Goal: Information Seeking & Learning: Learn about a topic

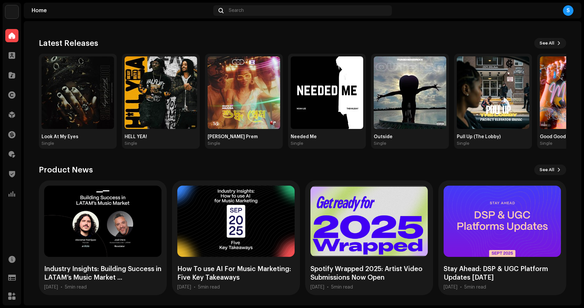
scroll to position [59, 0]
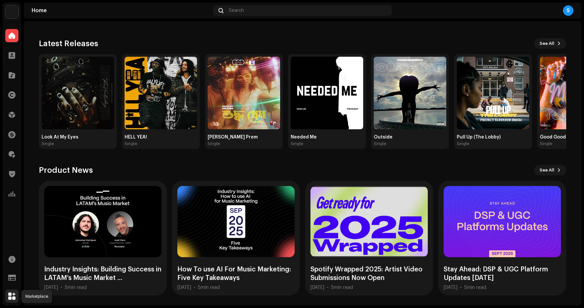
click at [14, 293] on span at bounding box center [11, 295] width 7 height 5
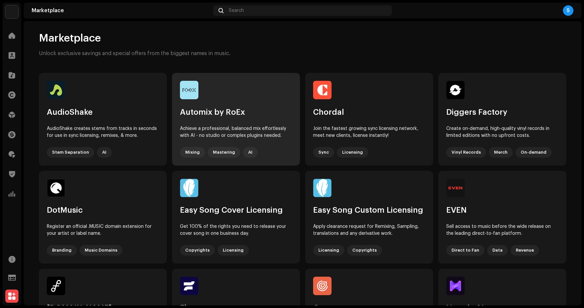
click at [216, 112] on div "Automix by RoEx" at bounding box center [236, 112] width 112 height 10
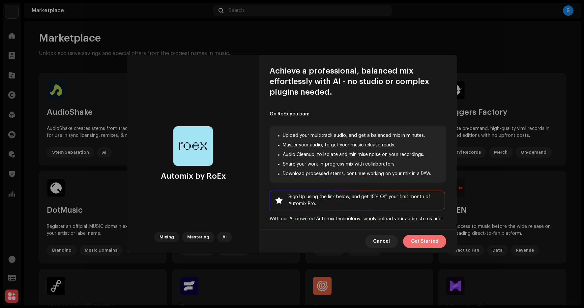
click at [427, 244] on span "Get Started" at bounding box center [424, 241] width 27 height 13
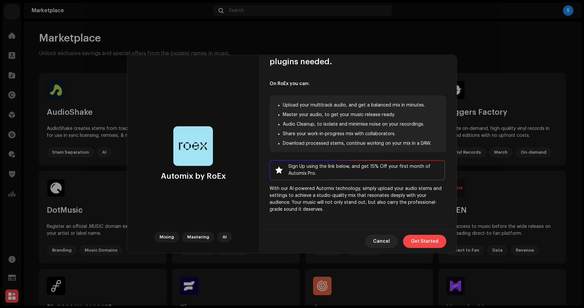
scroll to position [30, 0]
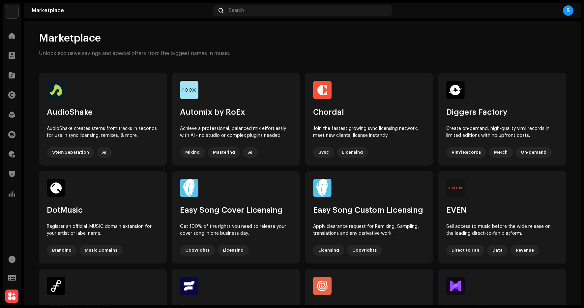
click at [489, 87] on div "Automix by RoEx Mixing Mastering AI Achieve a professional, balanced mix effort…" at bounding box center [292, 154] width 584 height 308
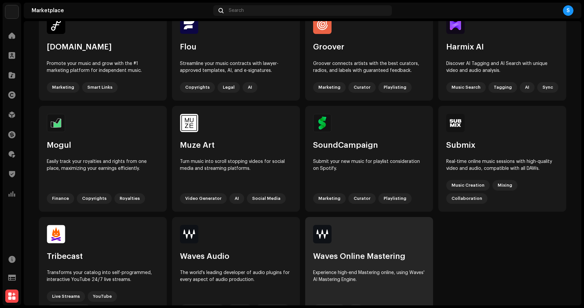
scroll to position [260, 0]
click at [365, 252] on div "Waves Online Mastering" at bounding box center [369, 257] width 112 height 10
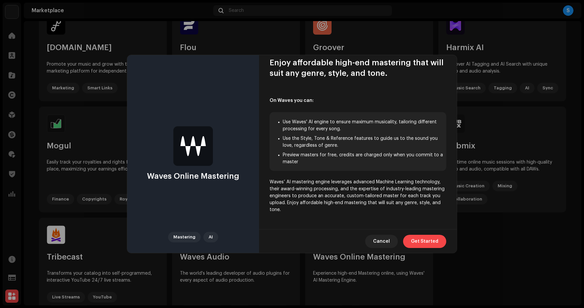
scroll to position [8, 0]
click at [415, 238] on span "Get Started" at bounding box center [424, 241] width 27 height 13
click at [379, 243] on span "Cancel" at bounding box center [381, 241] width 17 height 13
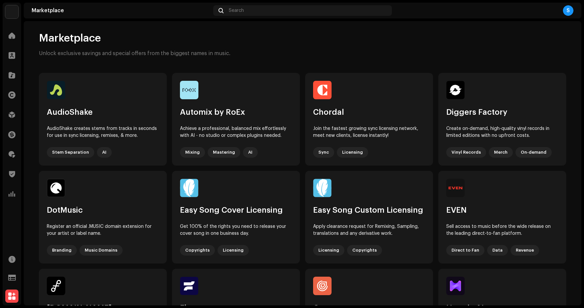
scroll to position [0, 0]
click at [13, 67] on div "Catalog" at bounding box center [12, 75] width 18 height 18
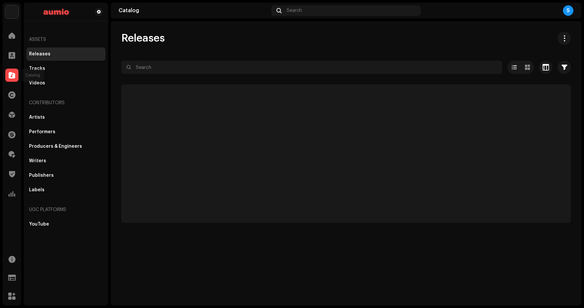
click at [13, 76] on span at bounding box center [12, 75] width 7 height 5
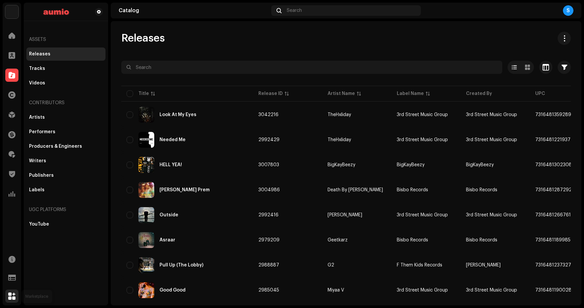
click at [14, 293] on span at bounding box center [11, 295] width 7 height 5
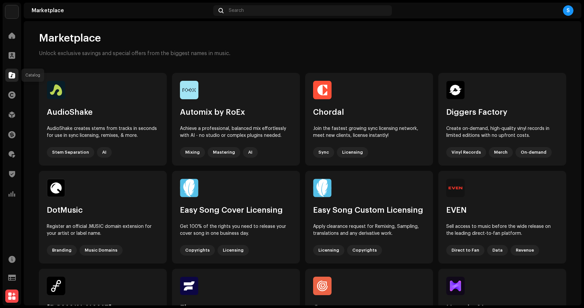
click at [15, 77] on div at bounding box center [11, 75] width 13 height 13
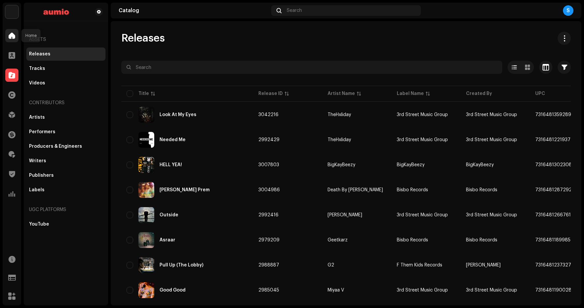
click at [16, 37] on div at bounding box center [11, 35] width 13 height 13
